Goal: Information Seeking & Learning: Learn about a topic

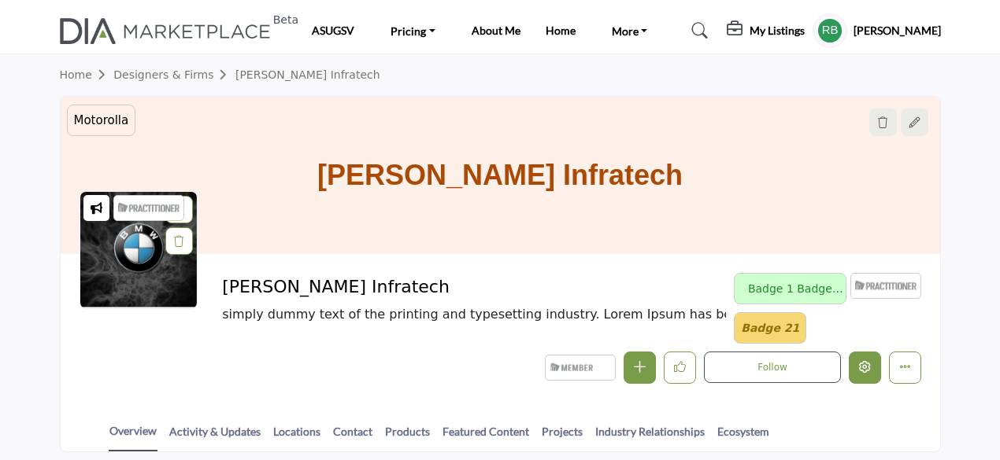
click at [864, 361] on icon "Edit company" at bounding box center [865, 367] width 12 height 12
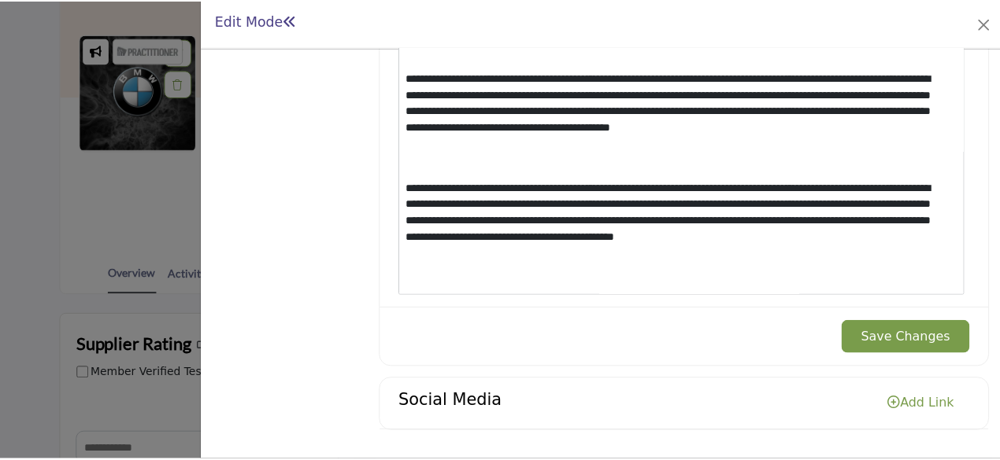
scroll to position [136, 0]
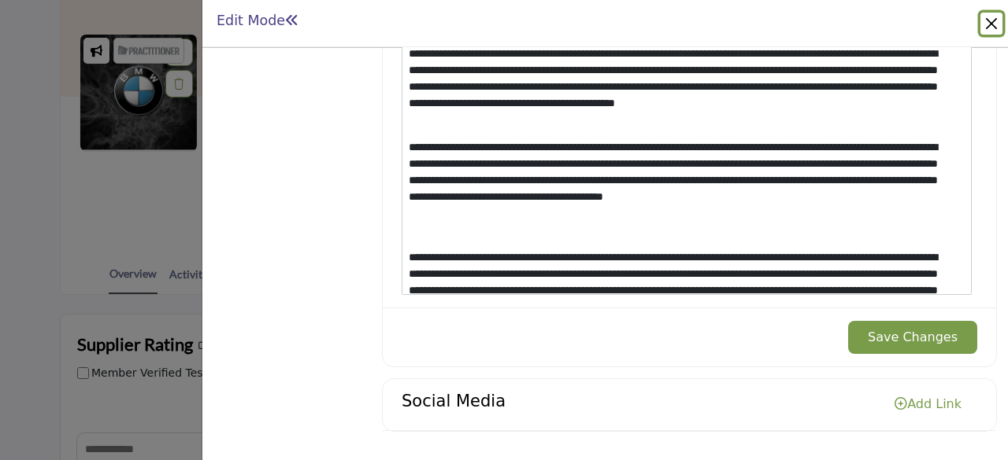
click at [993, 29] on button "Close" at bounding box center [991, 24] width 22 height 22
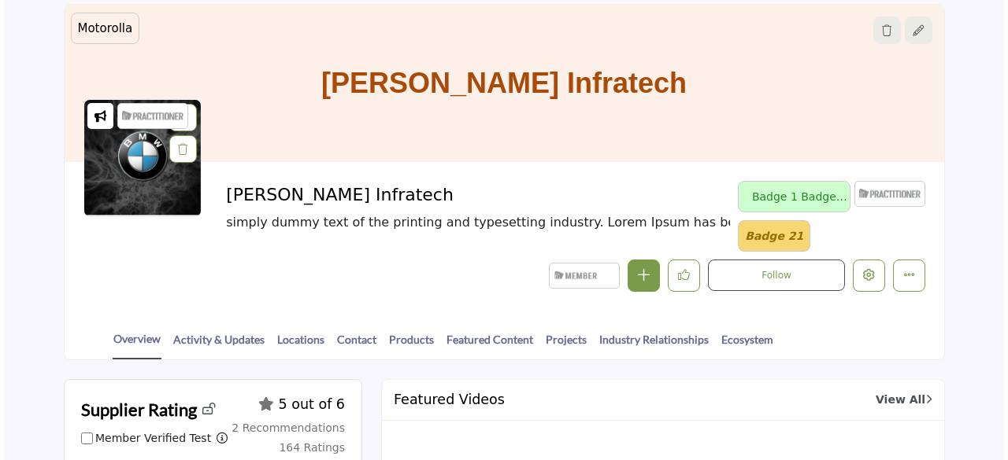
scroll to position [236, 0]
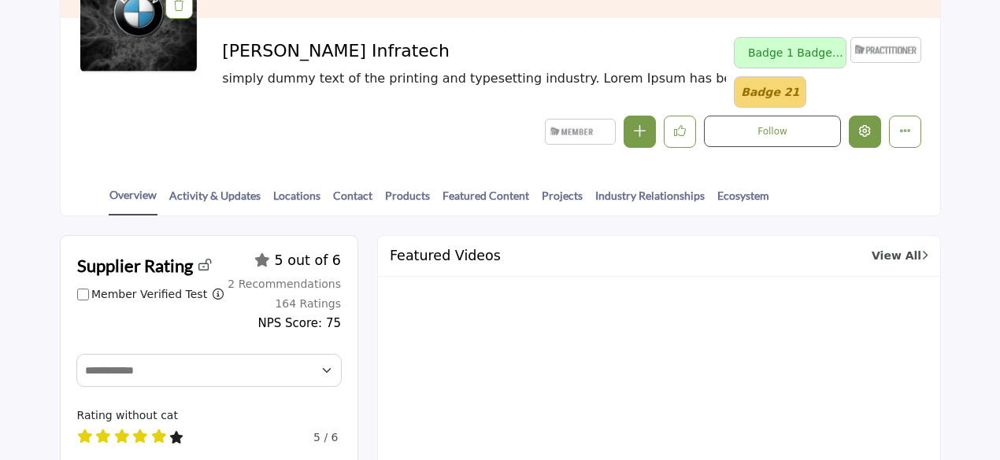
click at [870, 131] on icon "Edit company" at bounding box center [865, 131] width 12 height 12
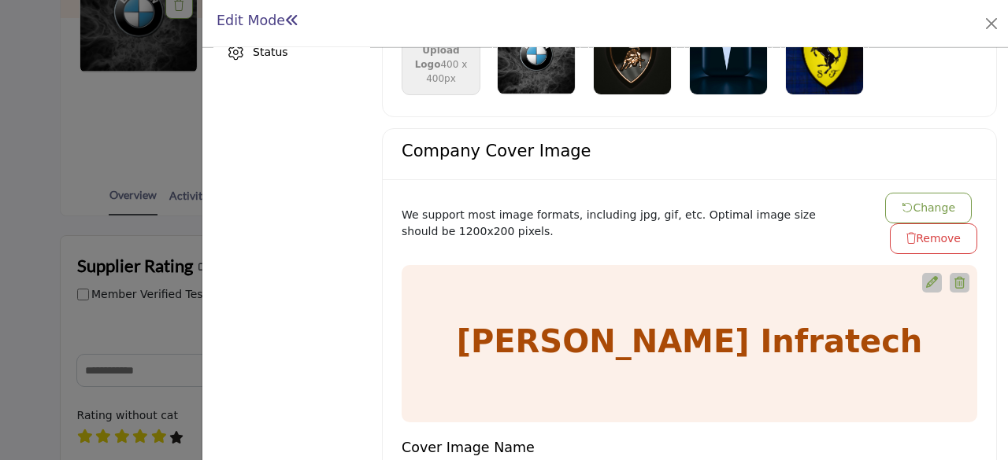
scroll to position [239, 0]
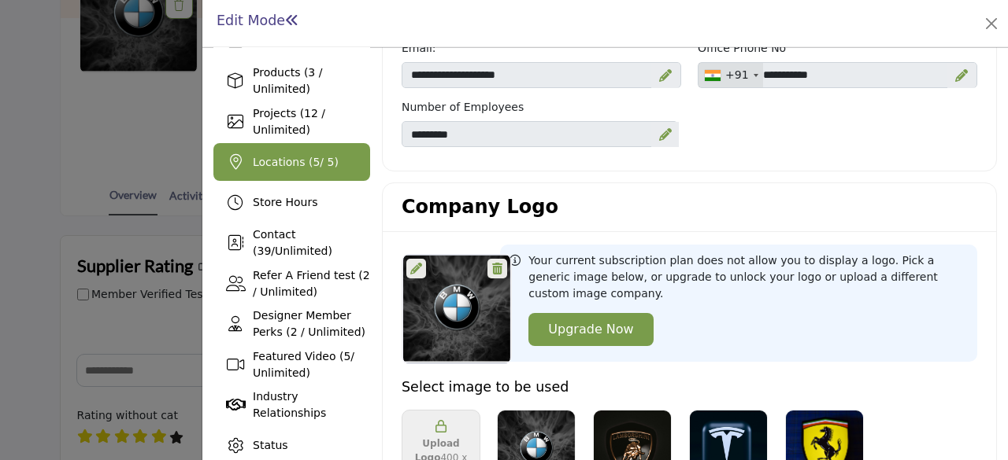
click at [285, 164] on span "Locations ( 5 / 5)" at bounding box center [296, 162] width 86 height 13
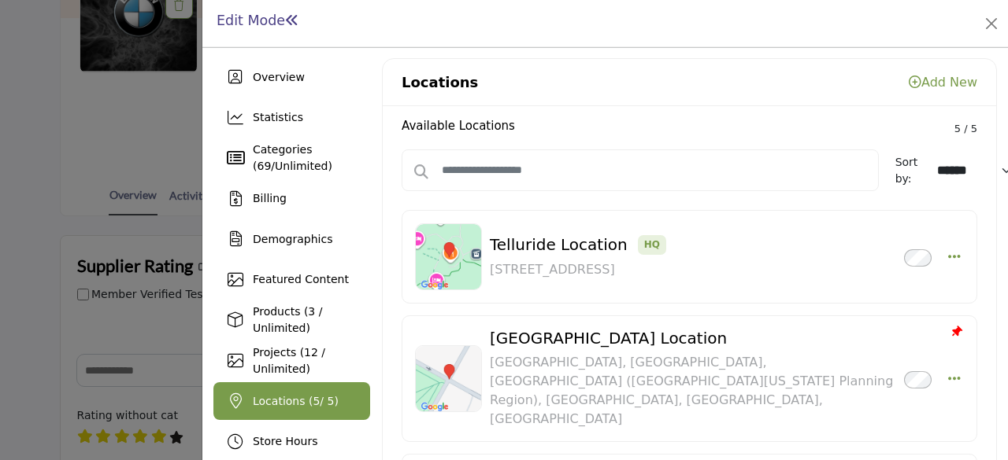
click at [943, 170] on select "****** ****** *********" at bounding box center [975, 171] width 91 height 28
select select "****"
click at [930, 157] on select "****** ****** *********" at bounding box center [975, 171] width 91 height 28
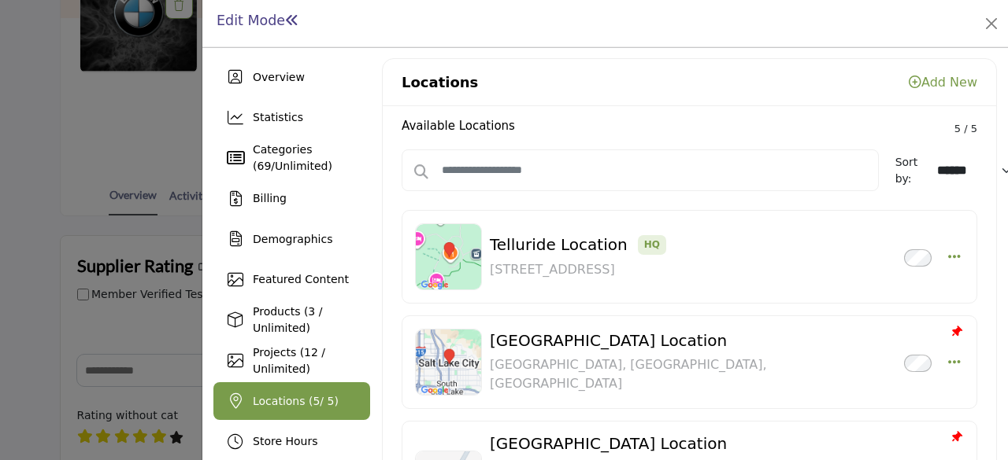
click at [939, 171] on select "****** ****** *********" at bounding box center [975, 171] width 91 height 28
select select "****"
click at [930, 157] on select "****** ****** *********" at bounding box center [975, 171] width 91 height 28
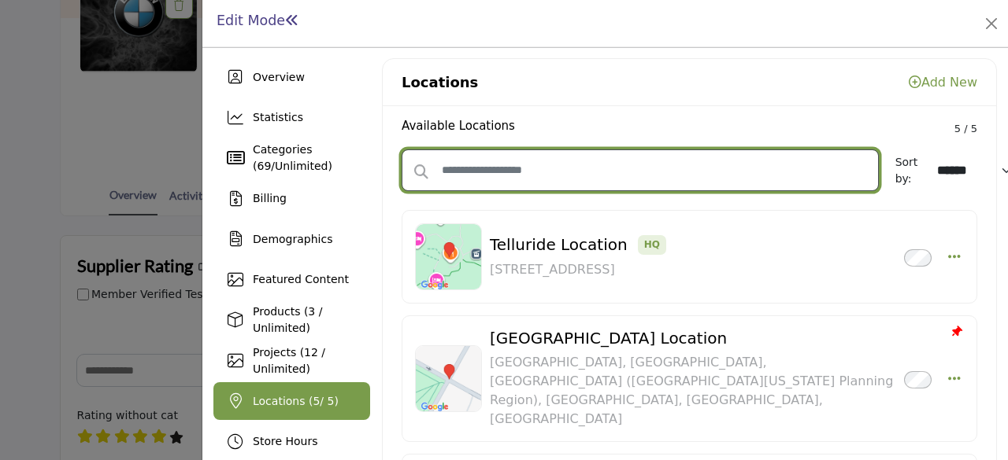
click at [612, 173] on input "text" at bounding box center [639, 171] width 477 height 42
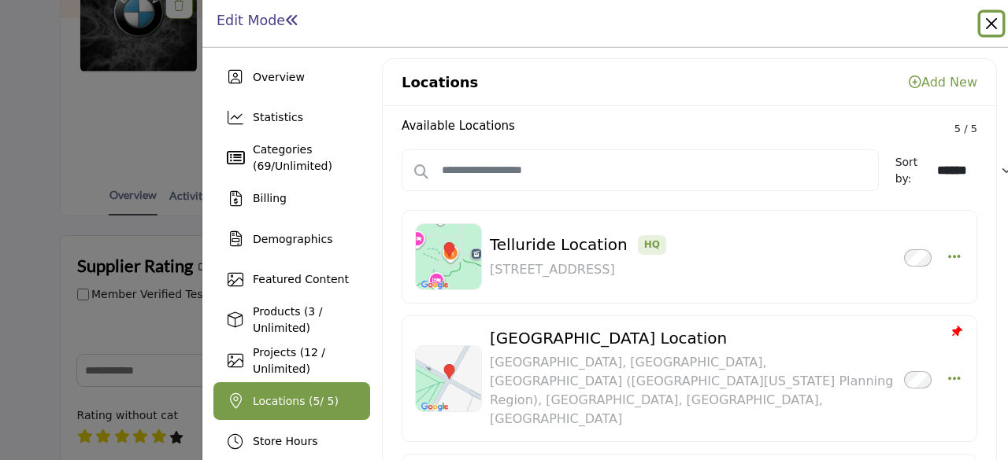
click at [992, 26] on button "Close" at bounding box center [991, 24] width 22 height 22
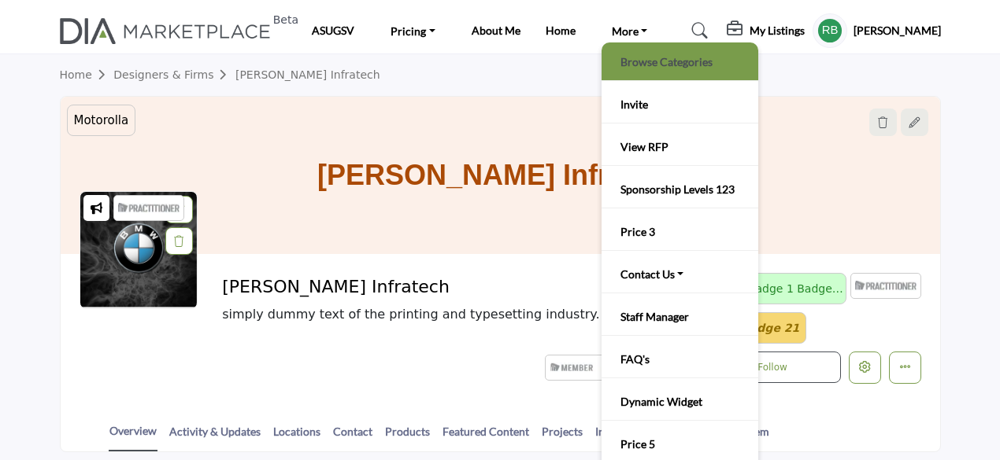
click at [649, 64] on link "Browse Categories" at bounding box center [679, 61] width 141 height 22
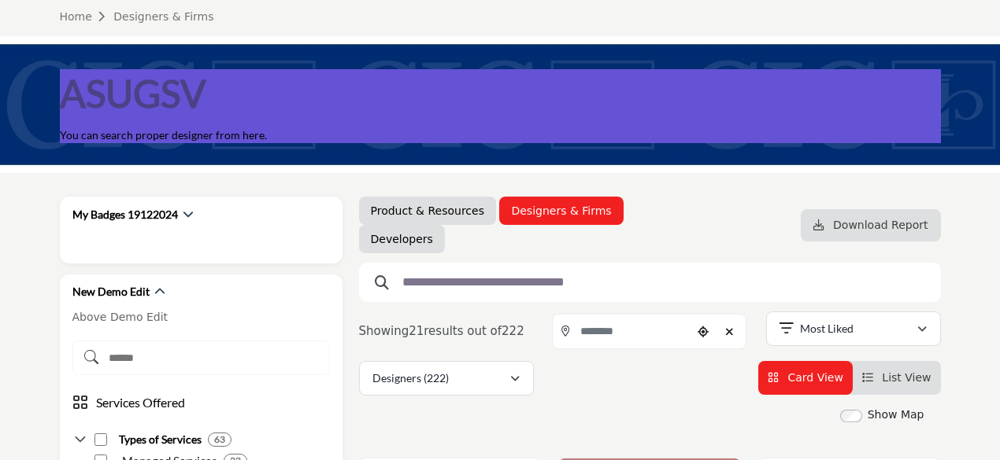
scroll to position [157, 0]
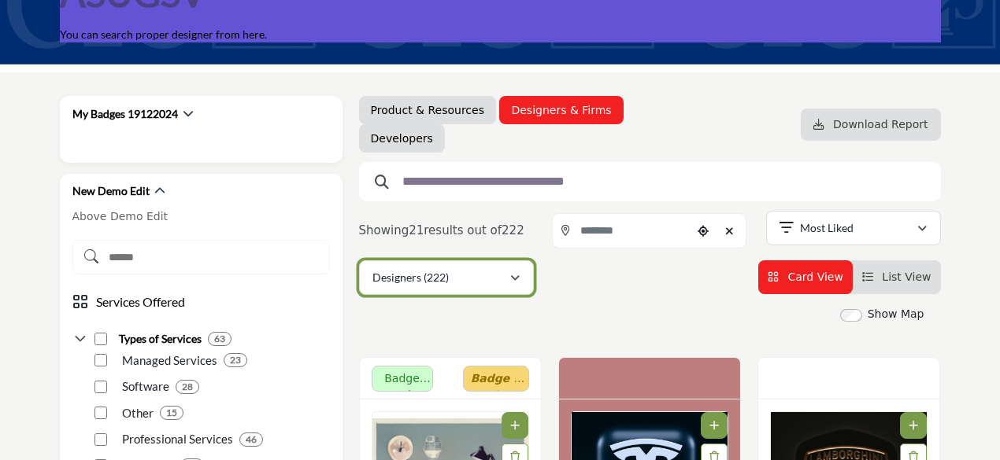
click at [466, 278] on div "Designers (222)" at bounding box center [440, 277] width 137 height 19
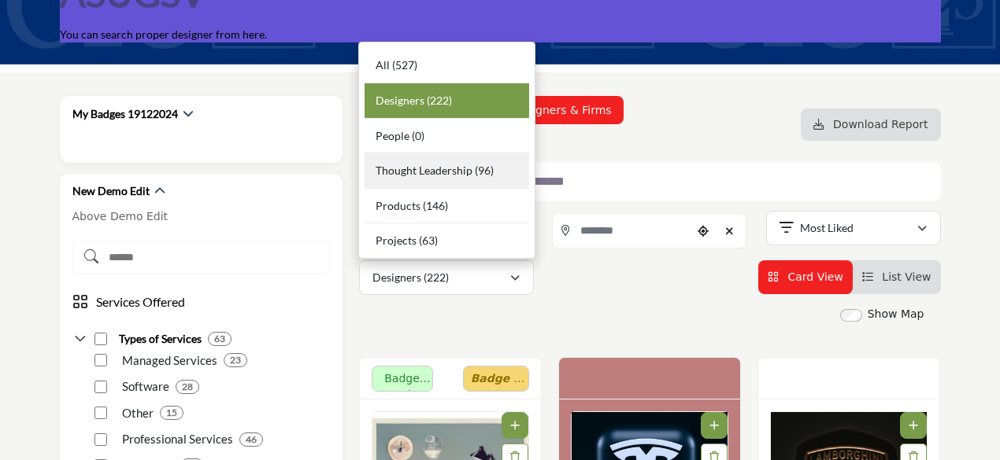
click at [411, 179] on div "Thought Leadership (96)" at bounding box center [446, 170] width 165 height 35
click at [411, 179] on input "text" at bounding box center [643, 182] width 499 height 20
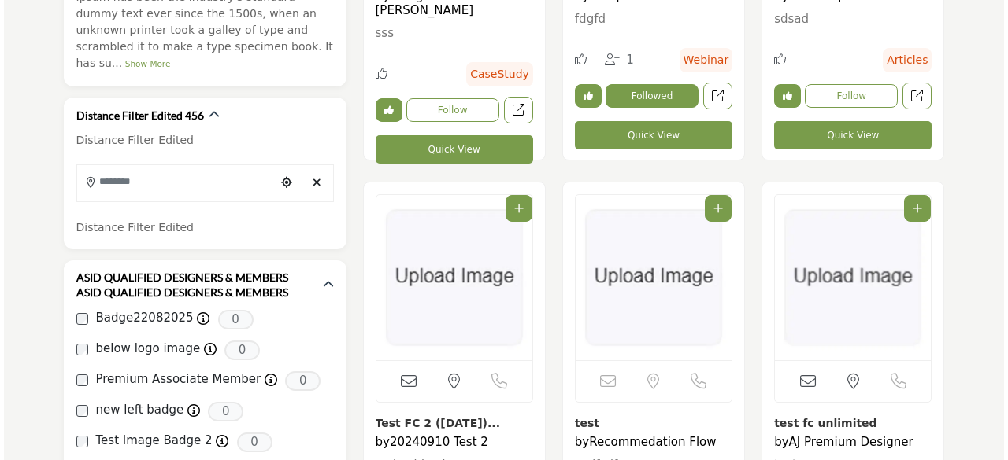
scroll to position [787, 0]
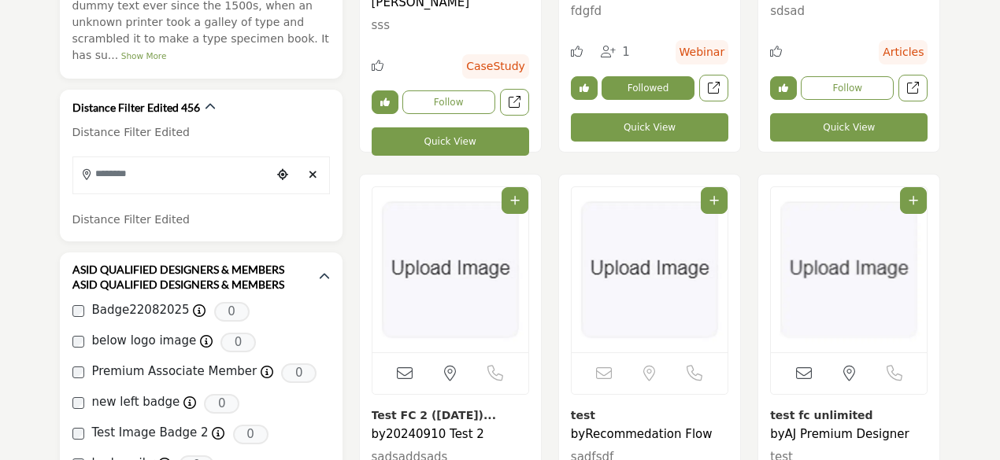
click at [463, 131] on button "Quick View" at bounding box center [450, 142] width 157 height 28
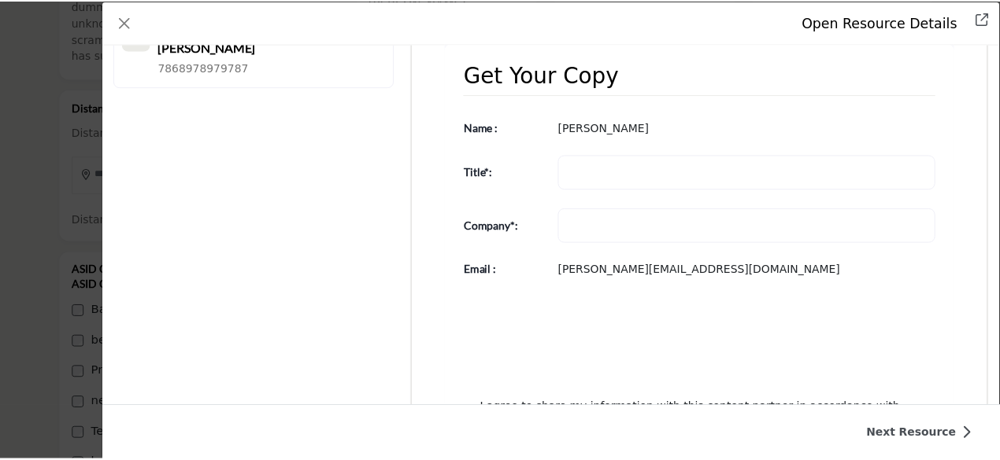
scroll to position [202, 0]
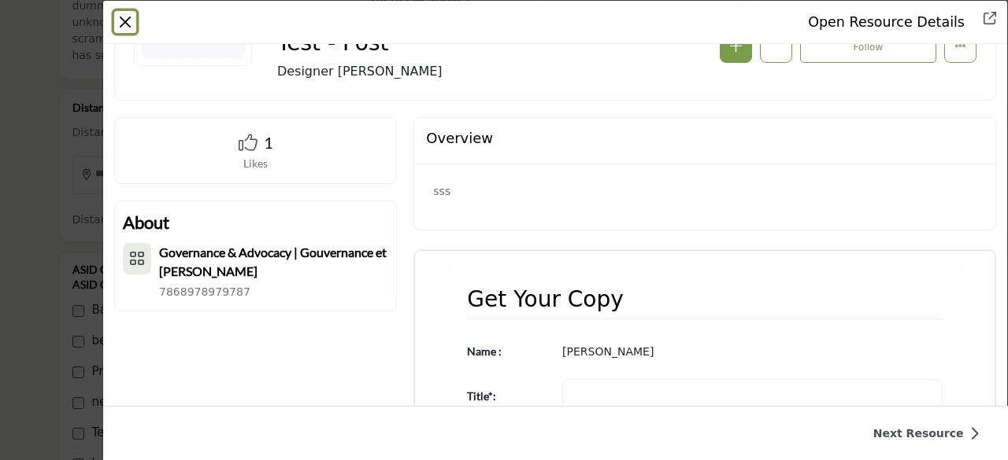
click at [126, 22] on button "Close" at bounding box center [125, 22] width 22 height 22
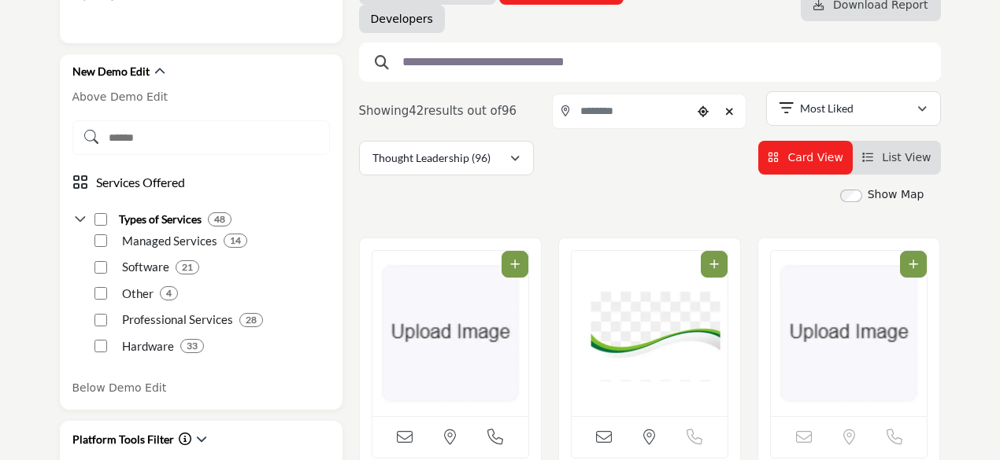
scroll to position [157, 0]
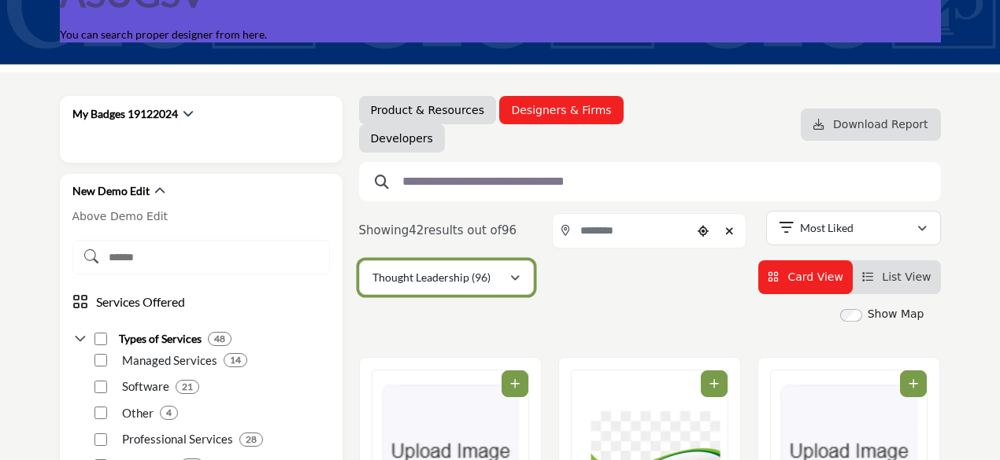
click at [468, 270] on p "Thought Leadership (96)" at bounding box center [431, 278] width 118 height 16
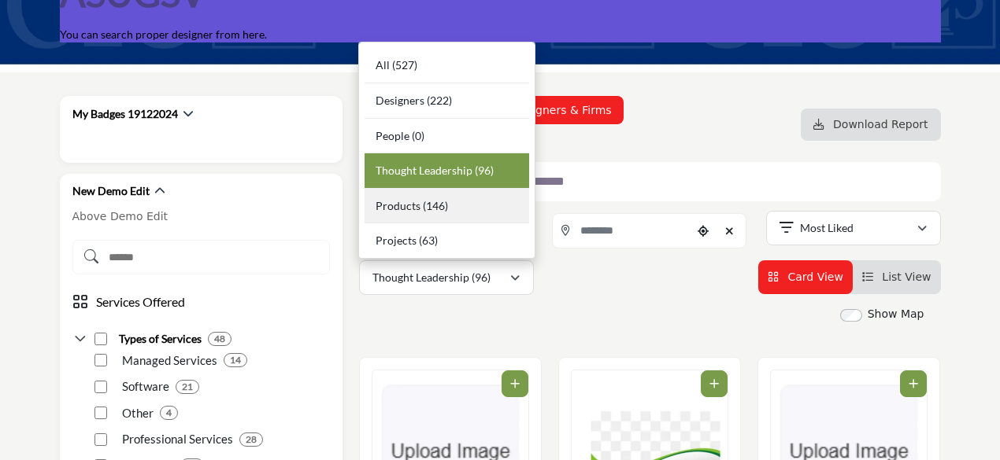
click at [416, 207] on span "Products" at bounding box center [397, 205] width 45 height 13
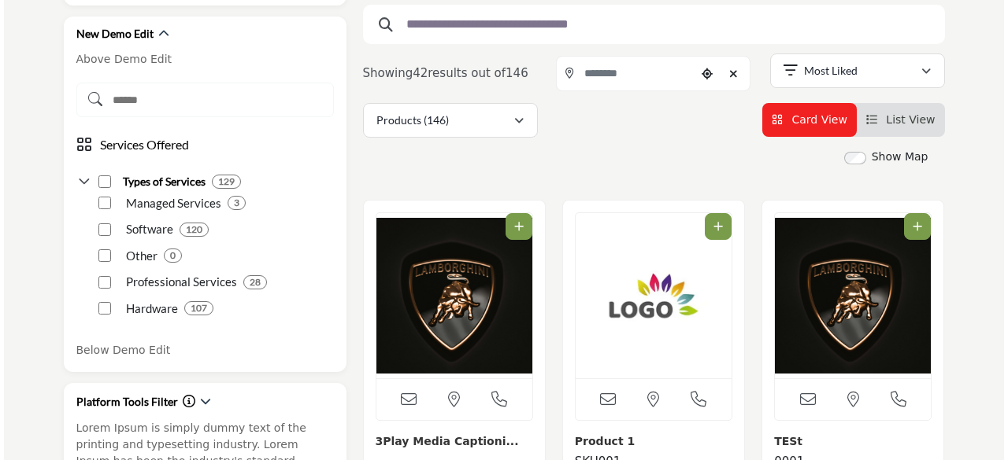
scroll to position [787, 0]
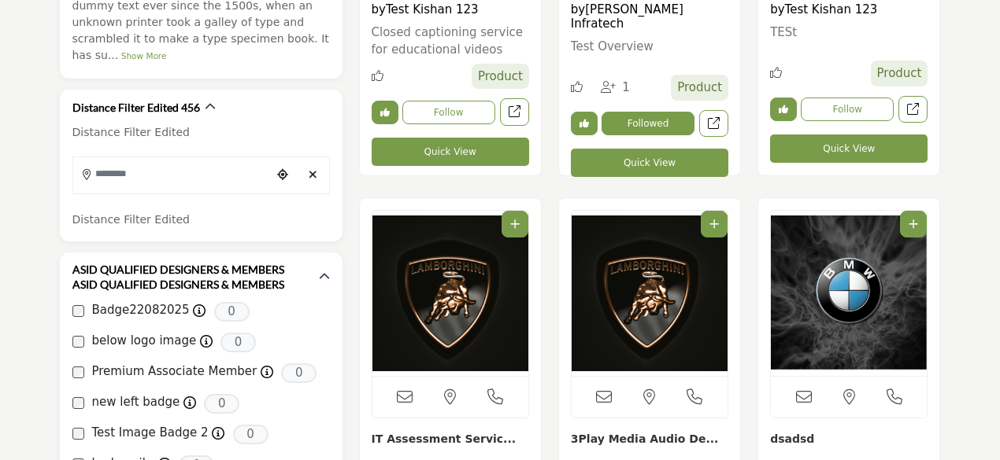
click at [801, 152] on button "Quick View" at bounding box center [848, 149] width 157 height 28
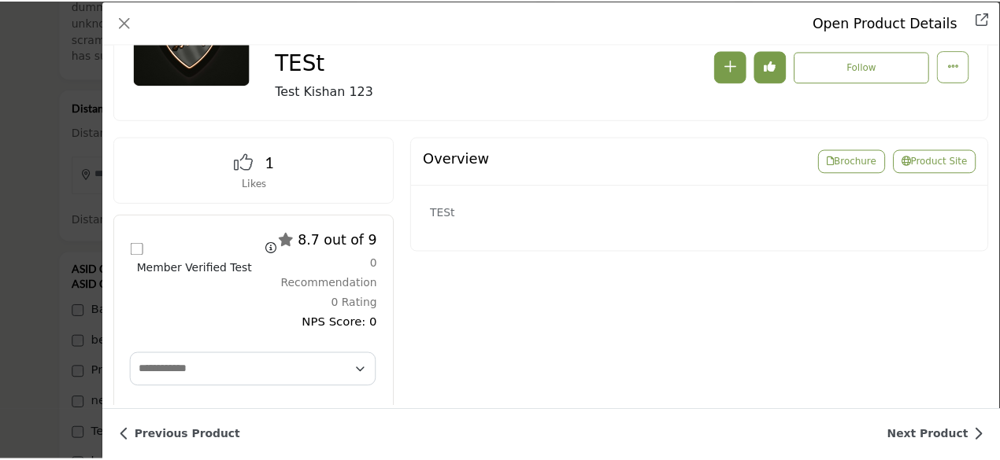
scroll to position [0, 0]
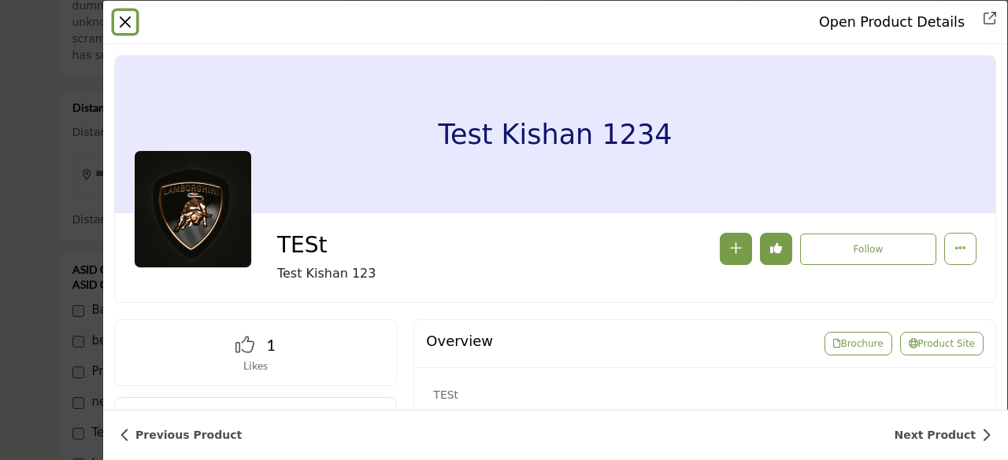
click at [134, 28] on button "Close" at bounding box center [125, 22] width 22 height 22
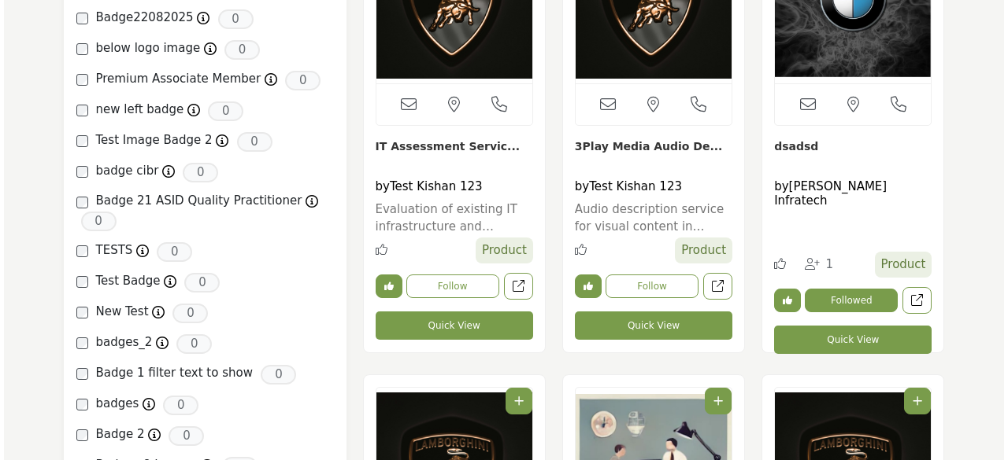
scroll to position [1102, 0]
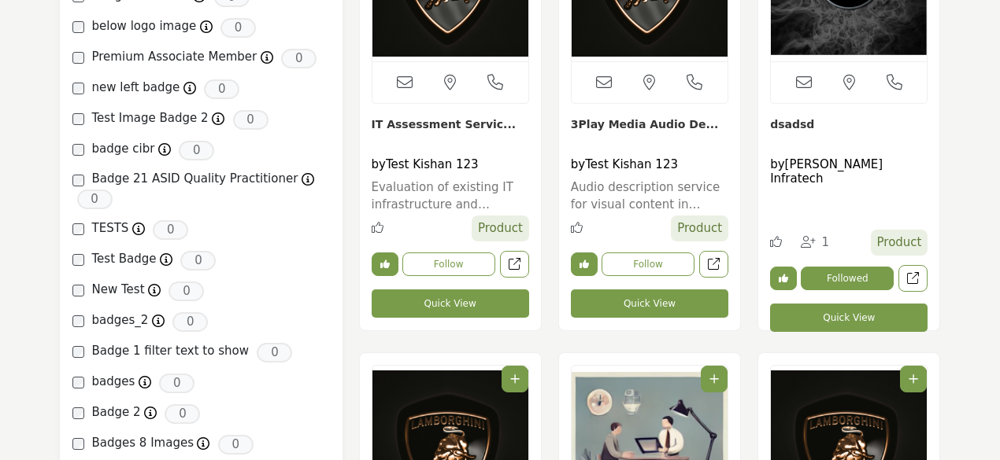
click at [457, 303] on button "Quick View" at bounding box center [450, 304] width 157 height 28
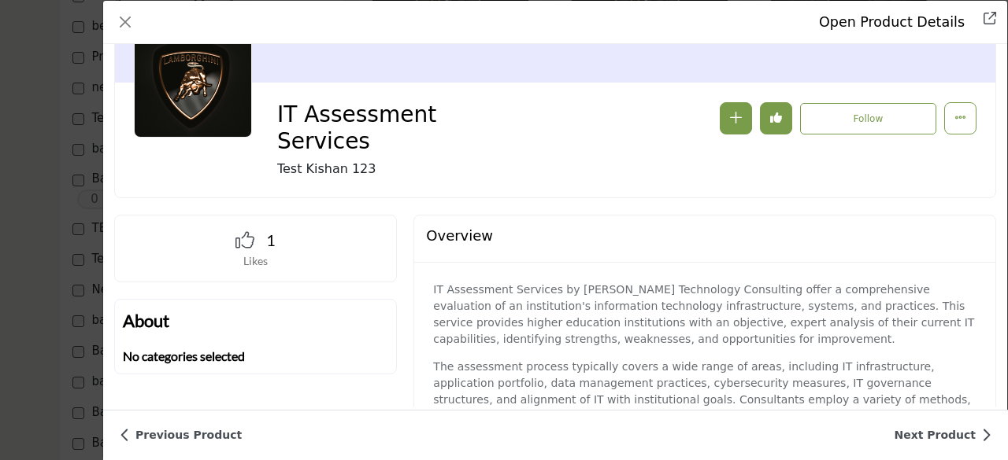
scroll to position [224, 0]
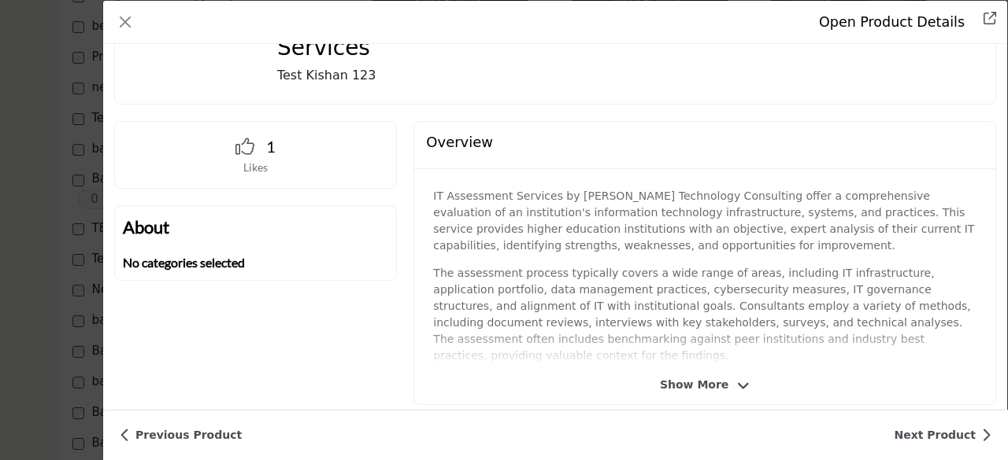
click at [737, 379] on icon "Company Data Modal" at bounding box center [743, 386] width 13 height 14
click at [735, 375] on p "Company Data Modal" at bounding box center [704, 441] width 543 height 132
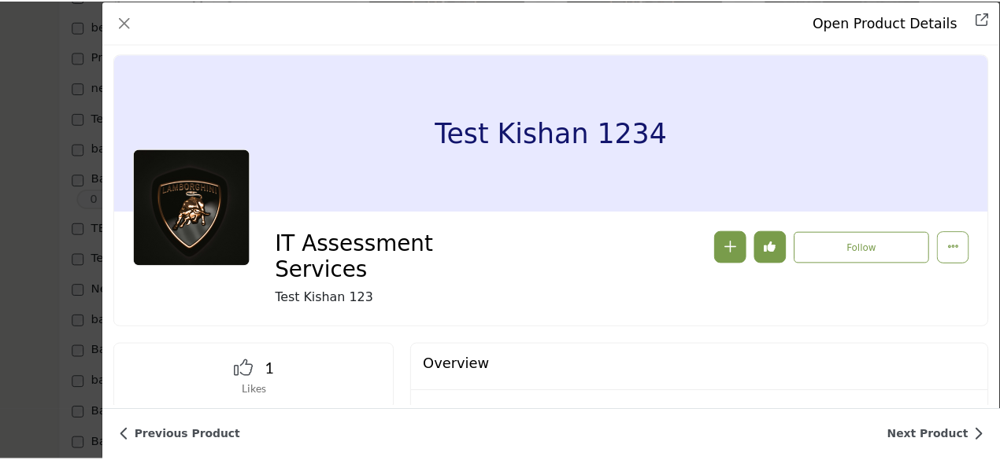
scroll to position [0, 0]
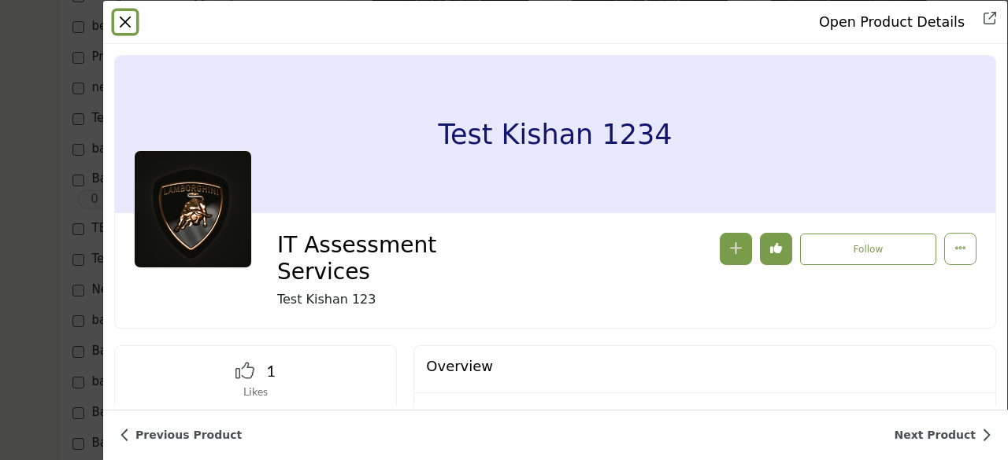
click at [128, 22] on button "Close" at bounding box center [125, 22] width 22 height 22
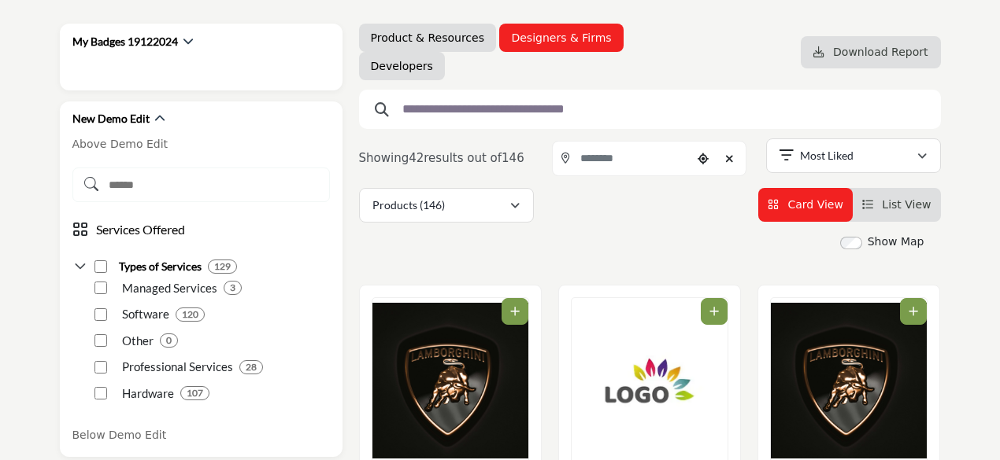
scroll to position [236, 0]
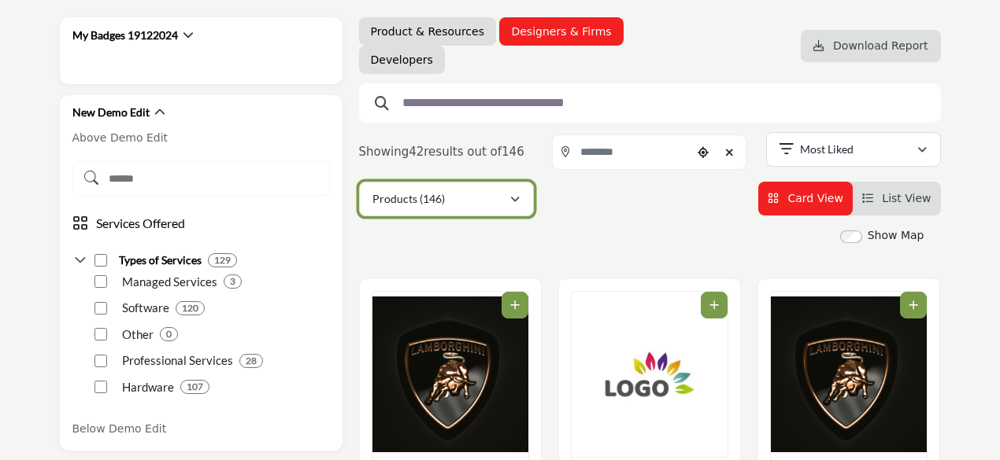
click at [472, 196] on div "Products (146)" at bounding box center [440, 199] width 137 height 19
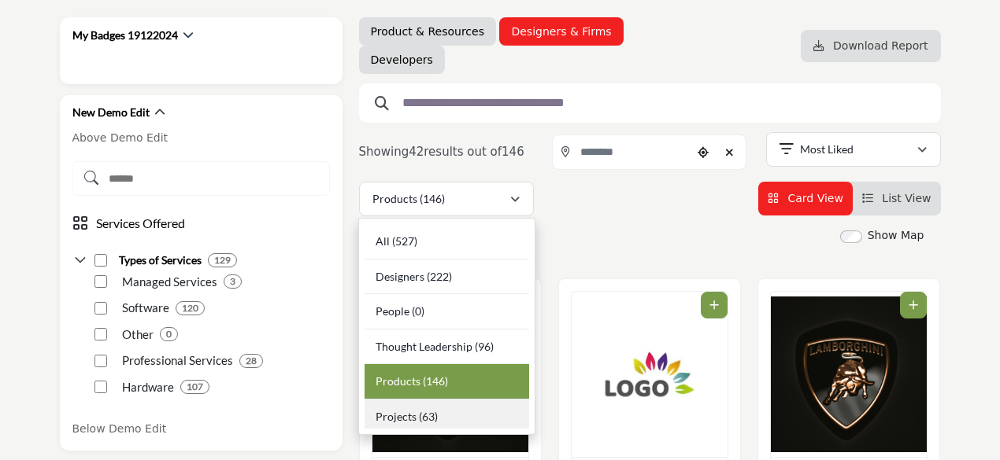
click at [437, 412] on div "Projects (63)" at bounding box center [446, 414] width 165 height 29
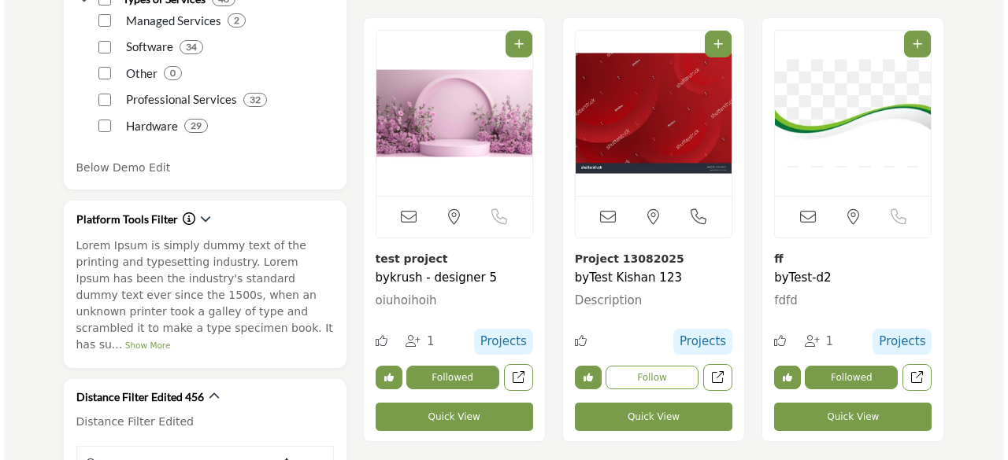
scroll to position [630, 0]
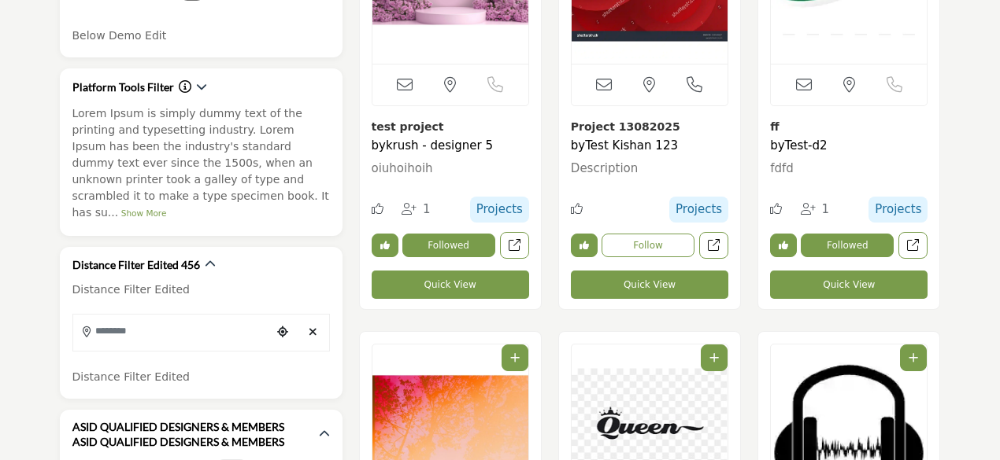
click at [642, 286] on button "Quick View" at bounding box center [649, 285] width 157 height 28
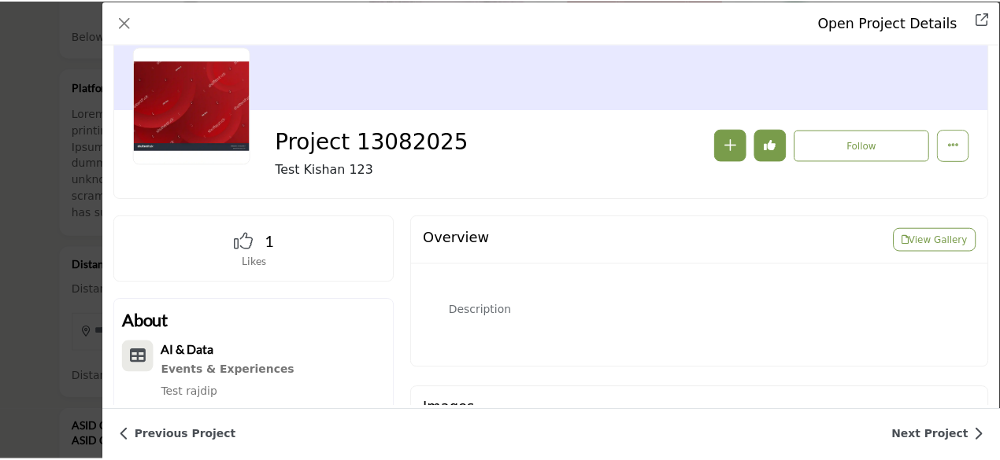
scroll to position [54, 0]
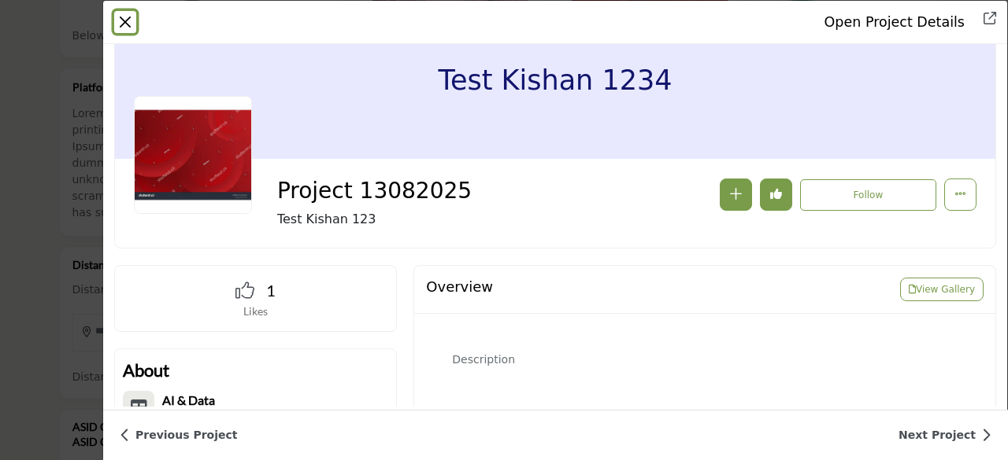
click at [124, 15] on button "Close" at bounding box center [125, 22] width 22 height 22
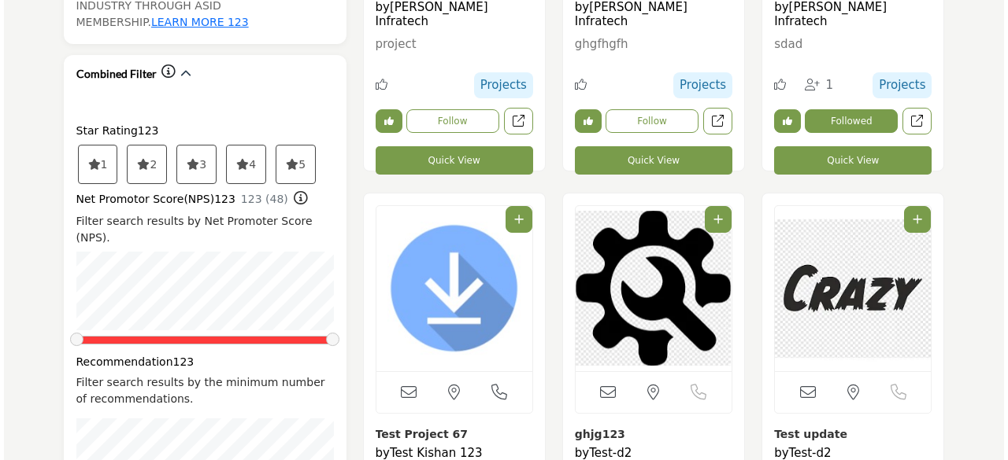
scroll to position [1810, 0]
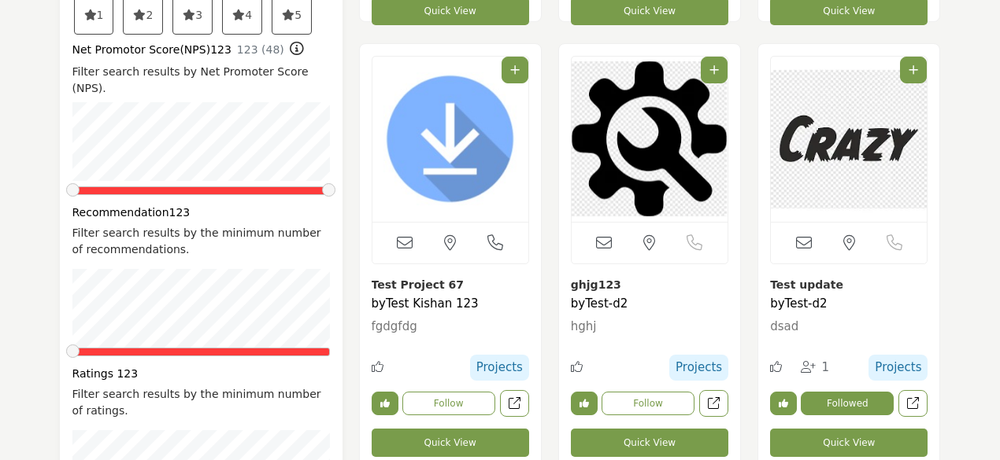
click at [838, 442] on button "Quick View" at bounding box center [848, 443] width 157 height 28
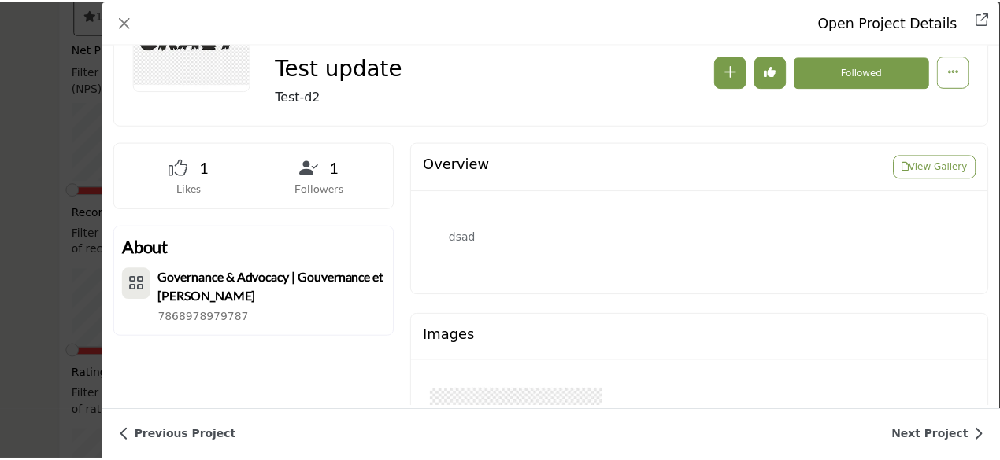
scroll to position [0, 0]
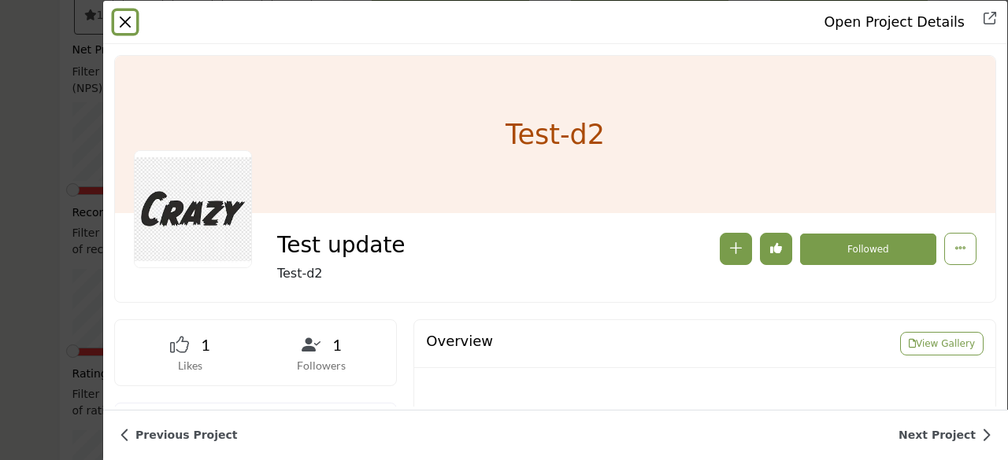
click at [121, 19] on button "Close" at bounding box center [125, 22] width 22 height 22
